Goal: Information Seeking & Learning: Check status

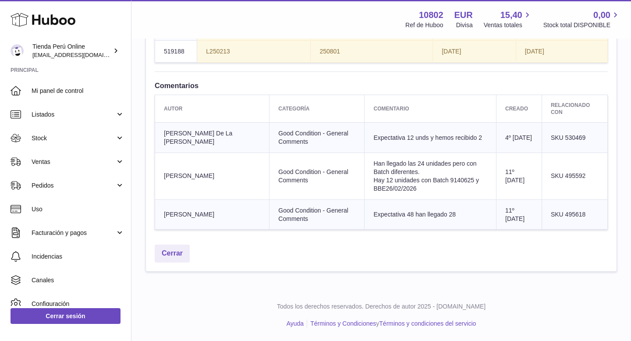
scroll to position [1133, 0]
drag, startPoint x: 564, startPoint y: 225, endPoint x: 590, endPoint y: 230, distance: 25.9
click at [590, 200] on td "SKU 495592" at bounding box center [575, 176] width 66 height 47
copy span "495592"
drag, startPoint x: 564, startPoint y: 266, endPoint x: 584, endPoint y: 266, distance: 20.2
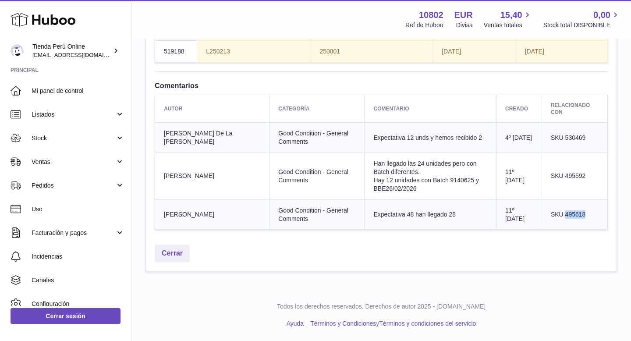
click at [585, 230] on td "SKU 495618" at bounding box center [575, 215] width 66 height 30
copy span "495618"
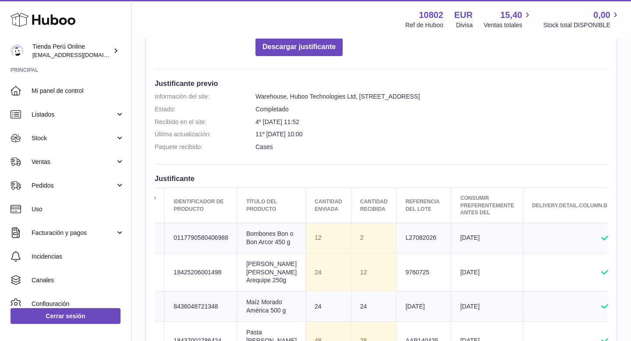
scroll to position [0, 35]
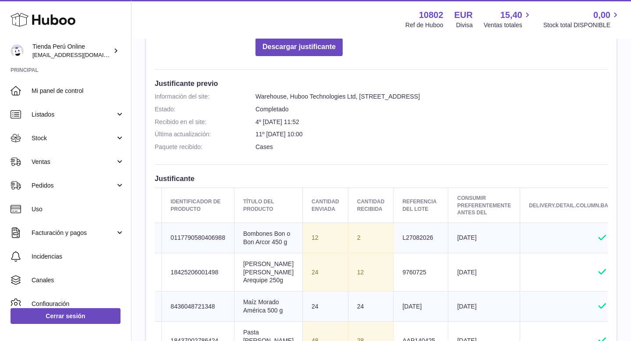
click at [426, 153] on dl "Información del site: Warehouse, Huboo Technologies Ltd, Calle de Cerceda, 20, …" at bounding box center [381, 124] width 453 height 63
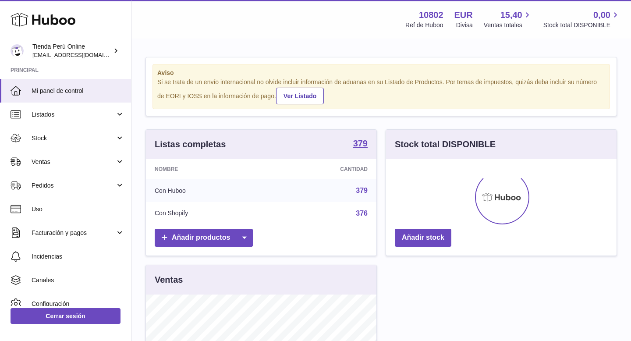
scroll to position [137, 231]
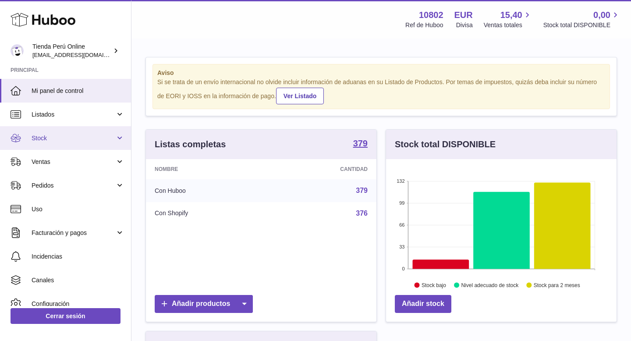
click at [61, 143] on link "Stock" at bounding box center [65, 138] width 131 height 24
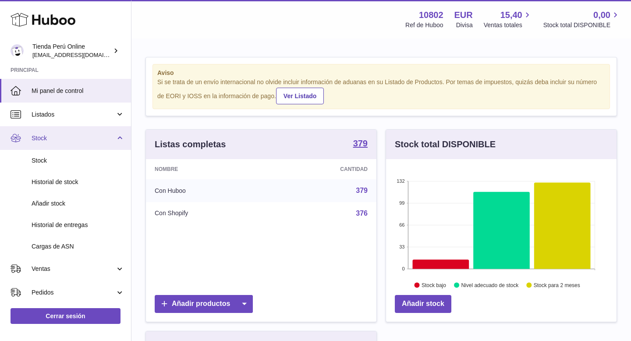
click at [82, 140] on span "Stock" at bounding box center [74, 138] width 84 height 8
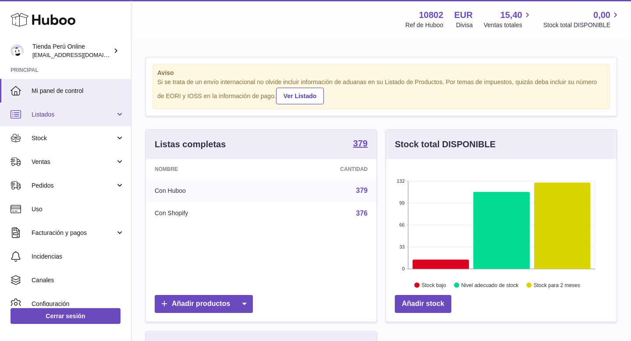
click at [96, 120] on link "Listados" at bounding box center [65, 115] width 131 height 24
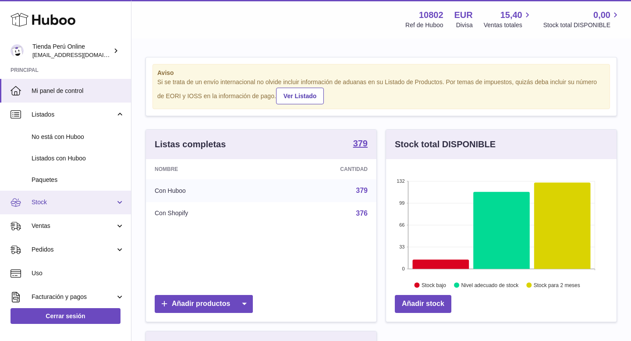
click at [77, 202] on span "Stock" at bounding box center [74, 202] width 84 height 8
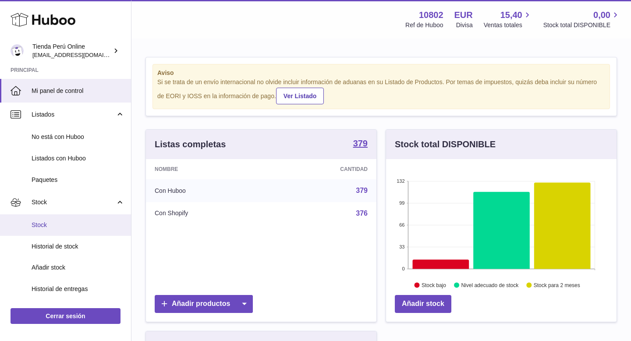
click at [75, 221] on span "Stock" at bounding box center [78, 225] width 93 height 8
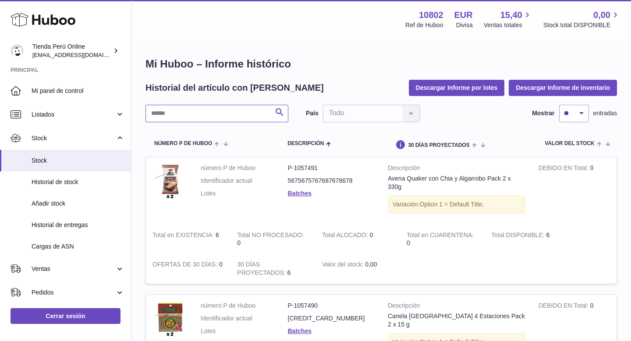
click at [168, 114] on input "text" at bounding box center [217, 114] width 143 height 18
paste input "******"
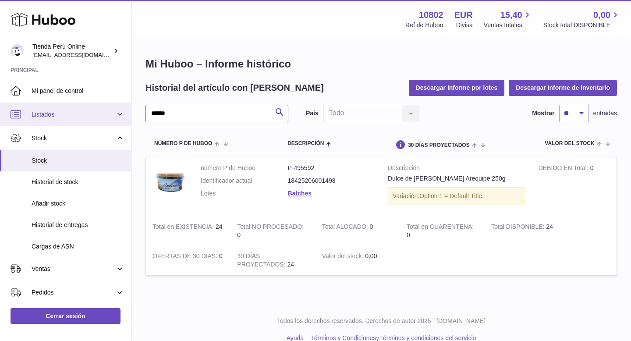
drag, startPoint x: 185, startPoint y: 109, endPoint x: 125, endPoint y: 109, distance: 59.6
click at [125, 109] on div "Huboo Tienda Perú Online contacto@tiendaperuonline.com Principal Mi panel de co…" at bounding box center [315, 178] width 631 height 356
drag, startPoint x: 189, startPoint y: 110, endPoint x: 146, endPoint y: 110, distance: 43.0
click at [146, 110] on input "******" at bounding box center [217, 114] width 143 height 18
paste input "text"
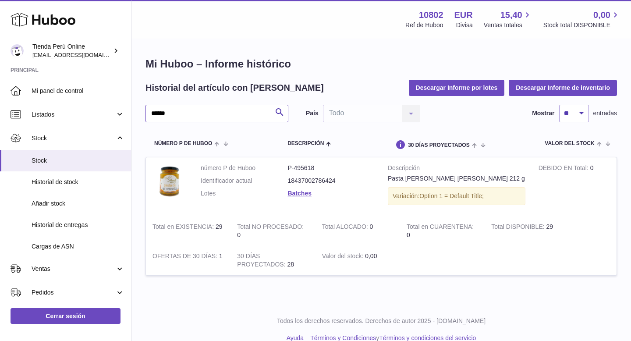
type input "******"
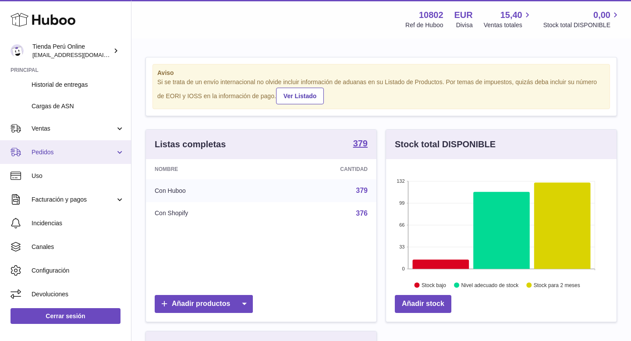
scroll to position [4, 0]
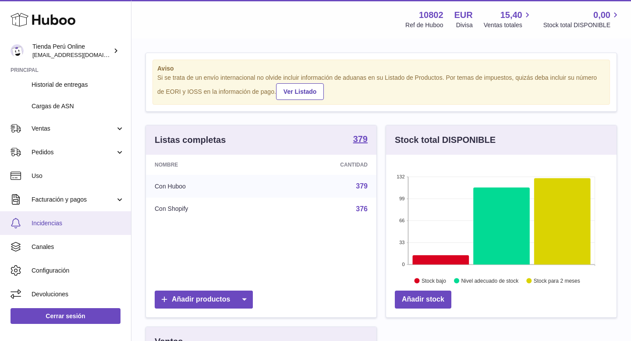
click at [74, 223] on span "Incidencias" at bounding box center [78, 223] width 93 height 8
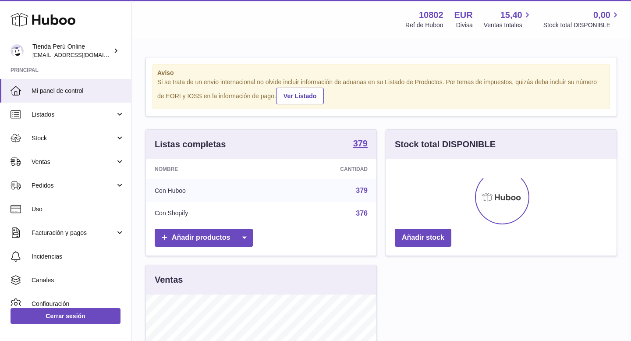
scroll to position [137, 231]
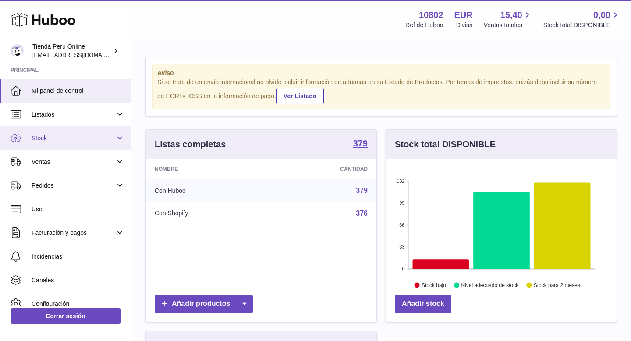
click at [48, 141] on span "Stock" at bounding box center [74, 138] width 84 height 8
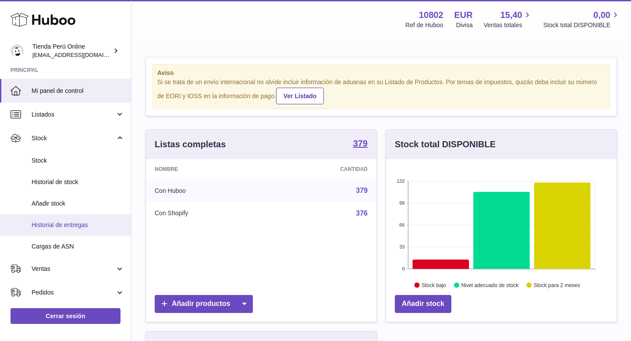
click at [68, 224] on span "Historial de entregas" at bounding box center [78, 225] width 93 height 8
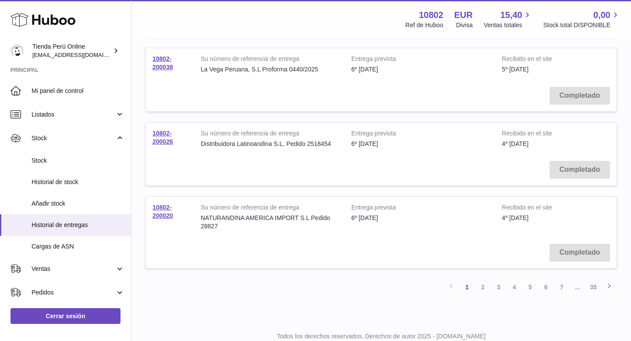
scroll to position [667, 0]
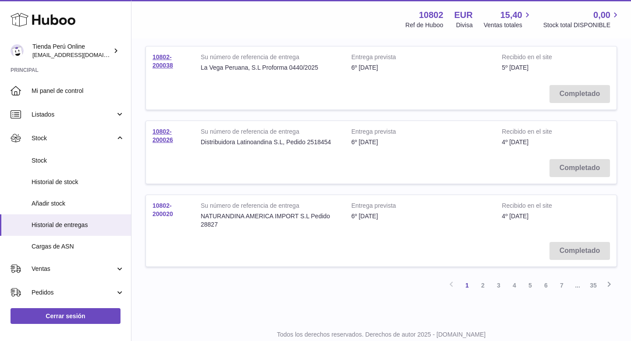
click at [159, 203] on link "10802-200020" at bounding box center [163, 209] width 21 height 15
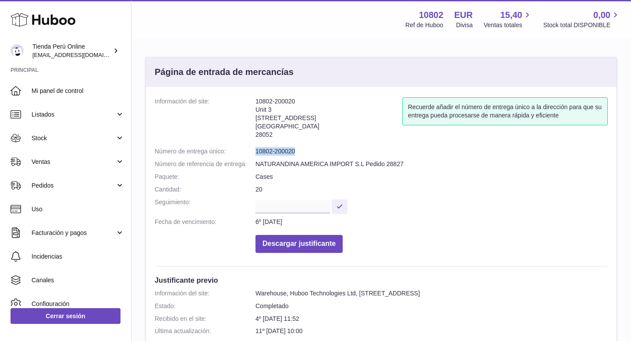
drag, startPoint x: 257, startPoint y: 150, endPoint x: 307, endPoint y: 150, distance: 50.4
click at [308, 150] on dd "10802-200020" at bounding box center [432, 151] width 353 height 8
copy dd "10802-200020"
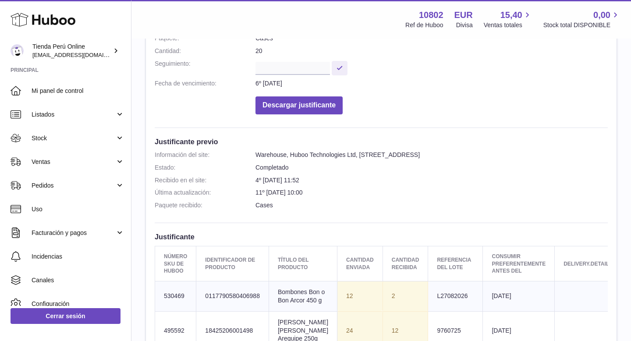
scroll to position [196, 0]
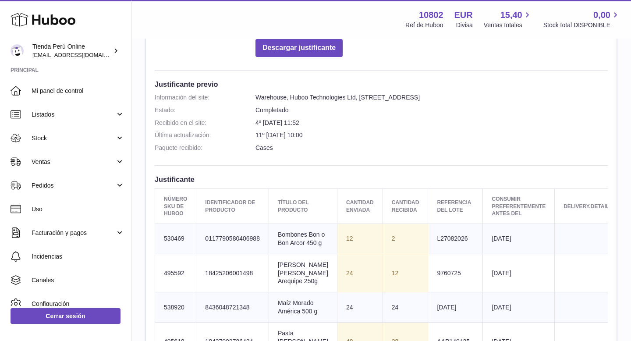
drag, startPoint x: 185, startPoint y: 248, endPoint x: 161, endPoint y: 246, distance: 23.8
click at [160, 246] on td "Número SKU de Huboo 530469" at bounding box center [175, 239] width 41 height 30
copy td "530469"
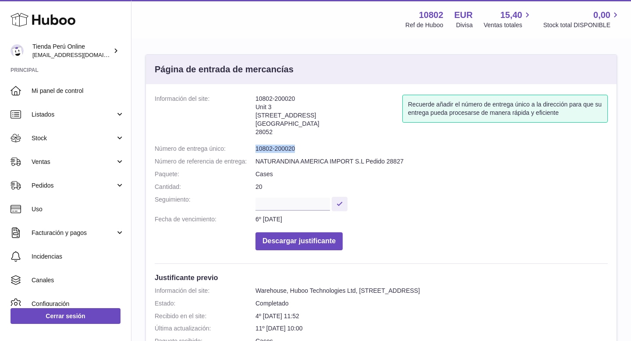
scroll to position [0, 0]
